Goal: Contribute content

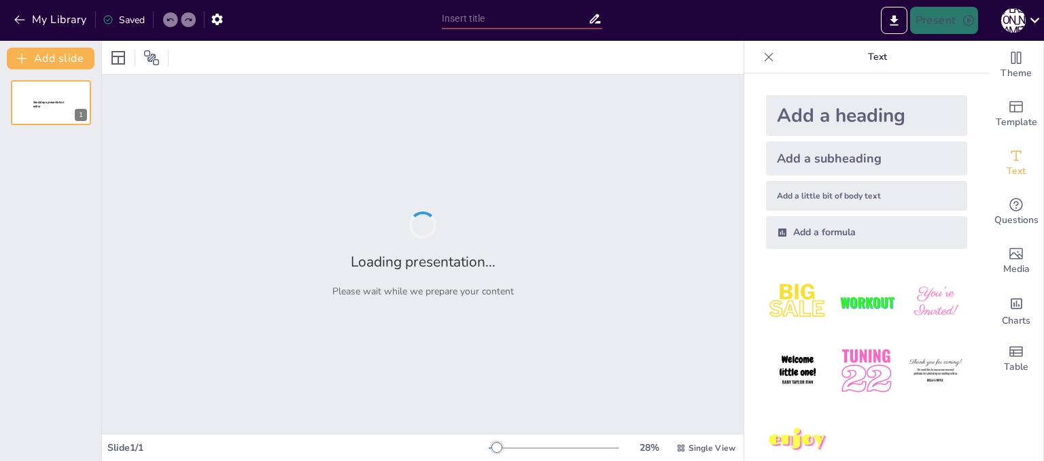
type input "Племена [GEOGRAPHIC_DATA] у Середньовіччі: Культура та Особливості"
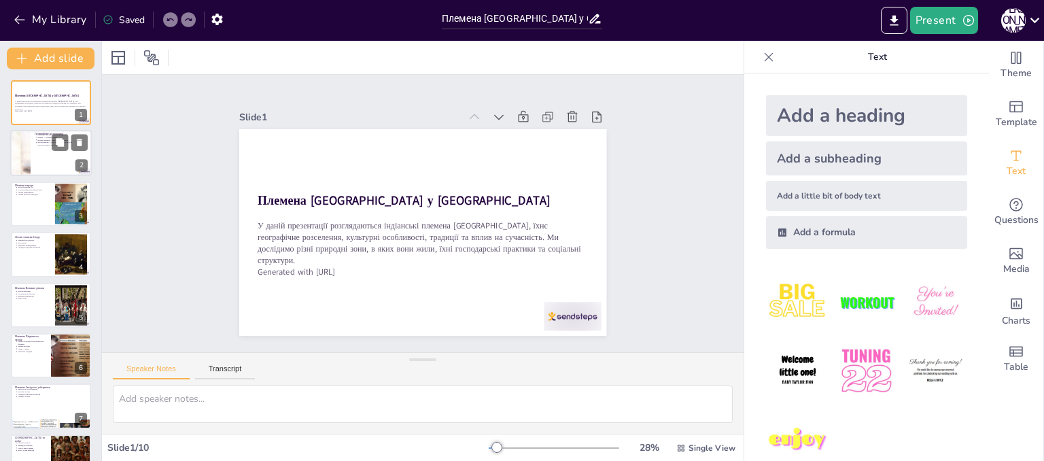
click at [57, 153] on div at bounding box center [51, 154] width 82 height 46
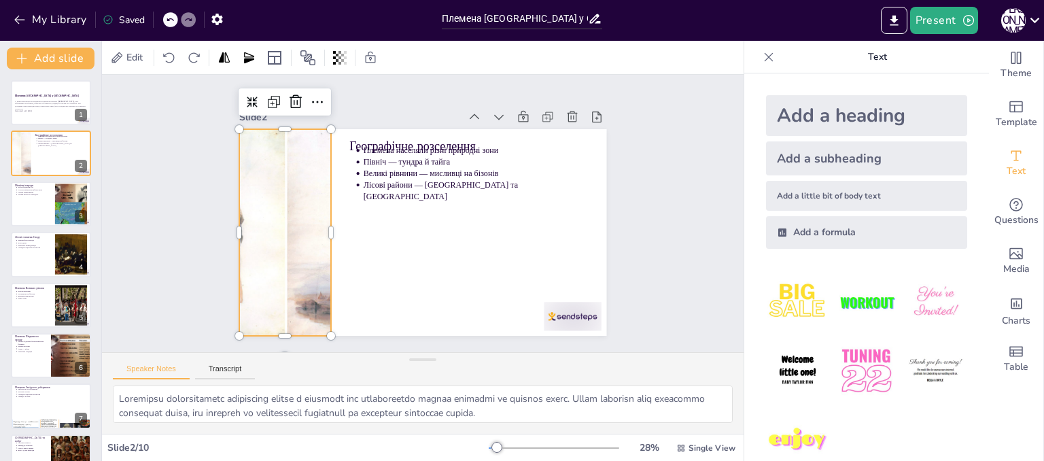
click at [288, 276] on div at bounding box center [300, 148] width 356 height 337
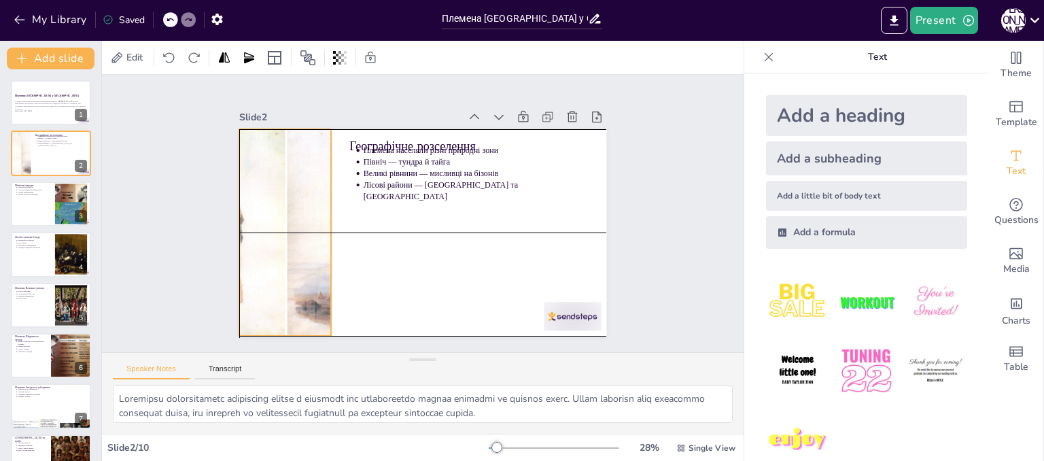
click at [262, 206] on div at bounding box center [283, 218] width 309 height 236
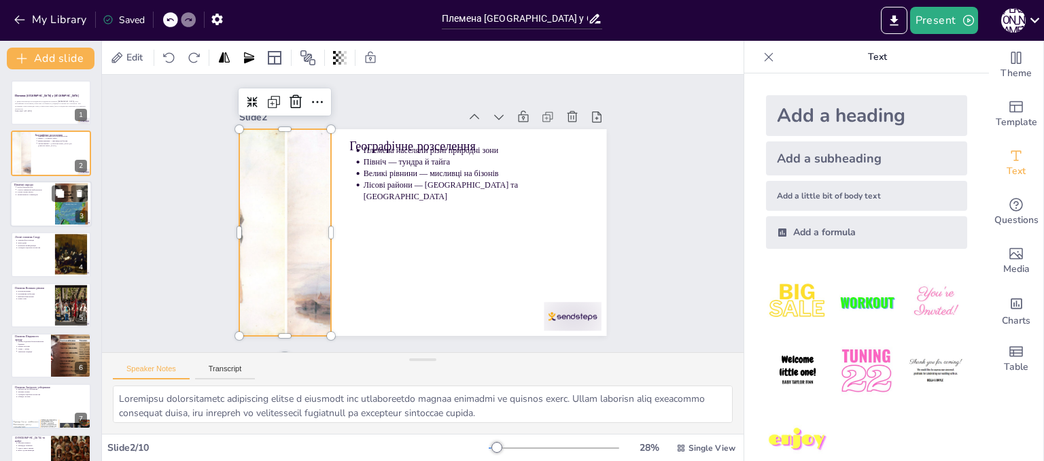
click at [53, 217] on div at bounding box center [51, 204] width 82 height 46
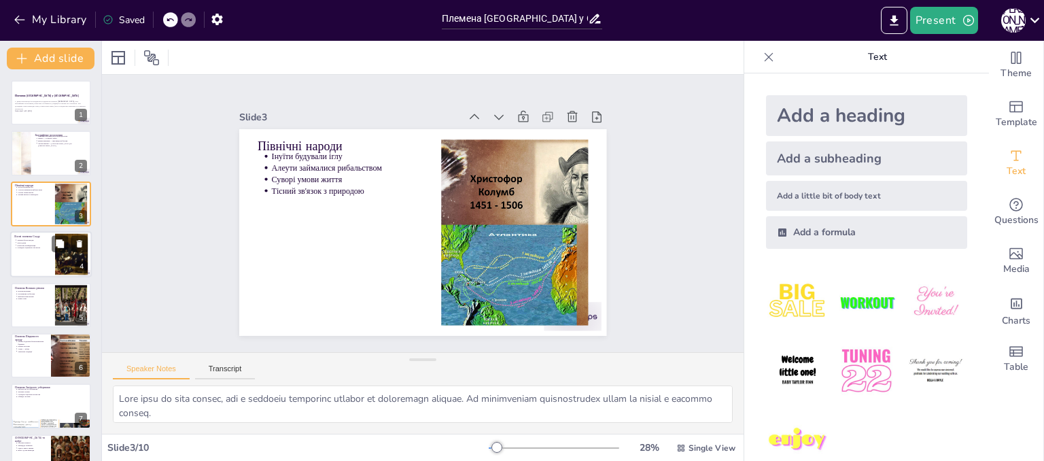
click at [33, 256] on div at bounding box center [51, 254] width 82 height 46
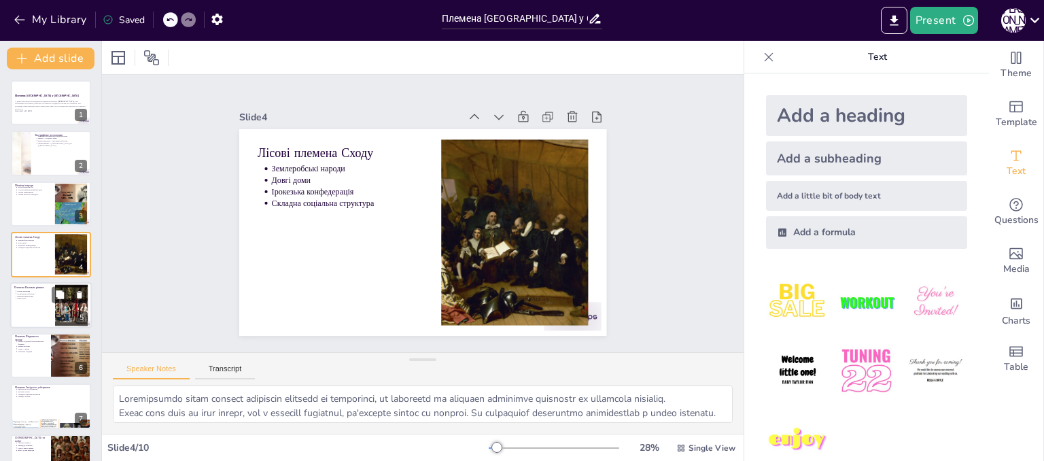
click at [29, 305] on div at bounding box center [51, 305] width 82 height 46
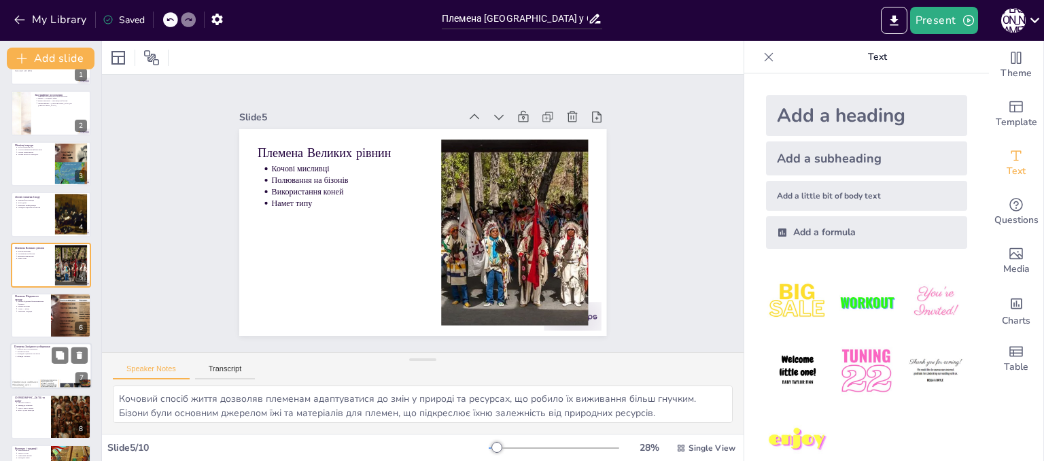
click at [30, 353] on p "Складна соціальна структура" at bounding box center [52, 354] width 71 height 3
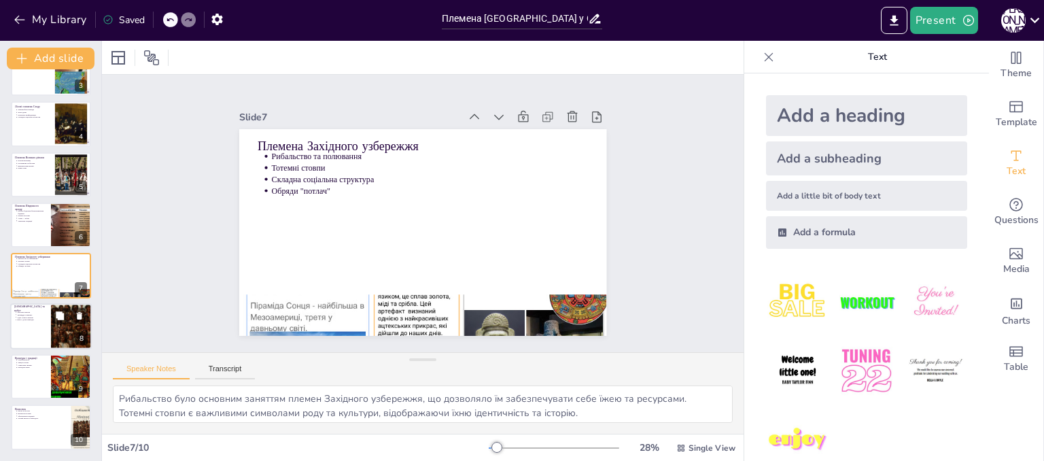
click at [31, 325] on div at bounding box center [51, 326] width 82 height 46
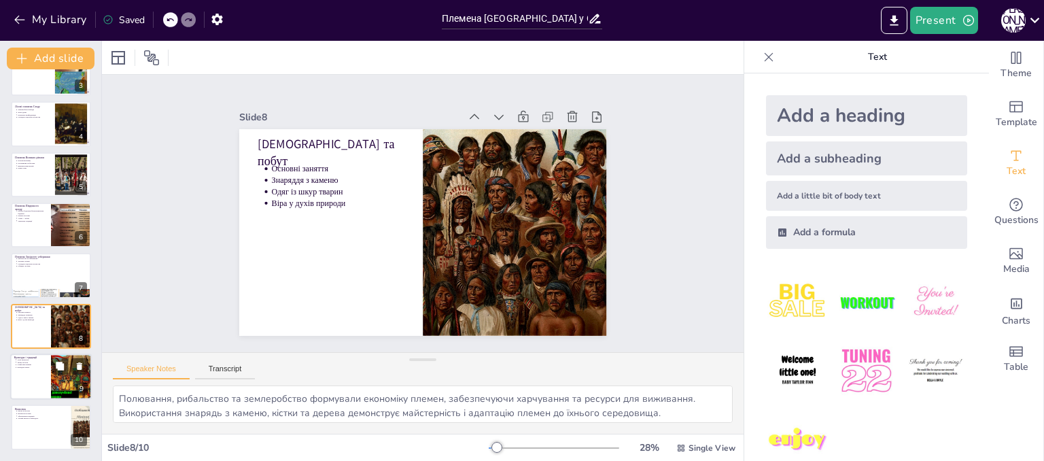
click at [32, 354] on div at bounding box center [51, 376] width 82 height 46
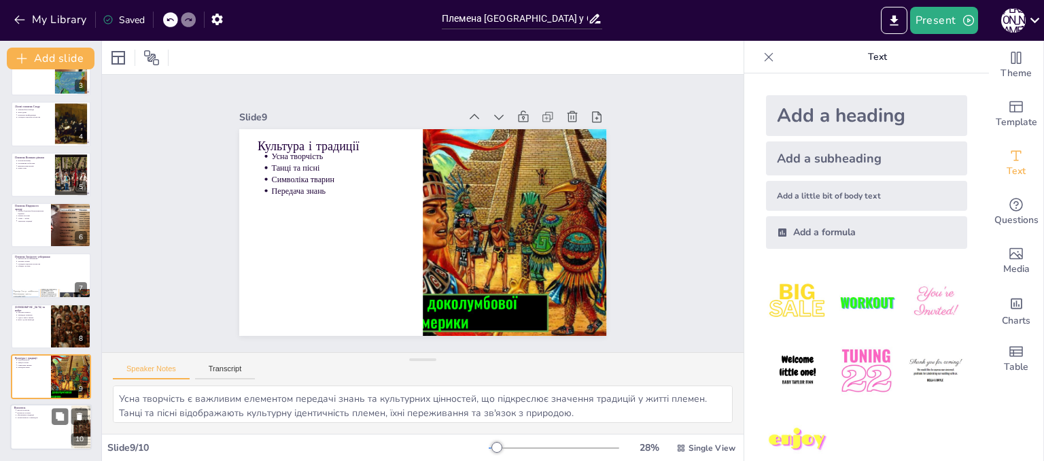
click at [27, 417] on p "Тісний зв'язок з природою" at bounding box center [42, 418] width 50 height 3
type textarea "Багатство культур племен підкреслює їхню здатність адаптуватися до природних ум…"
